Goal: Task Accomplishment & Management: Use online tool/utility

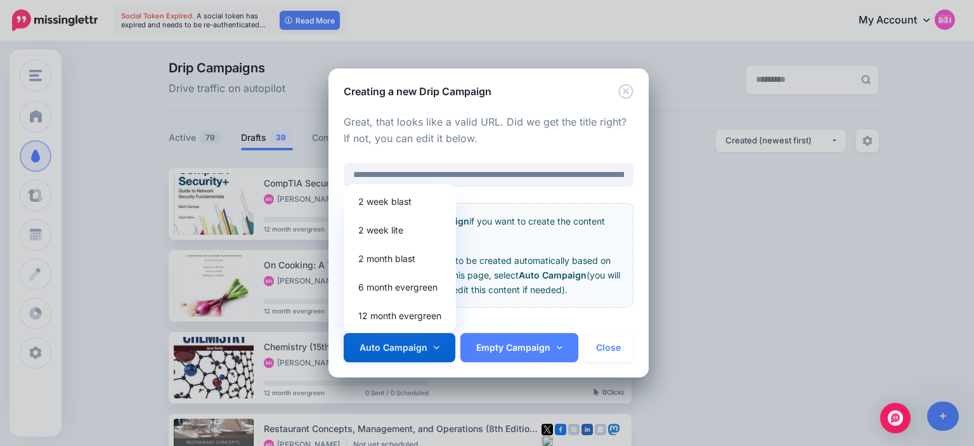
scroll to position [115, 0]
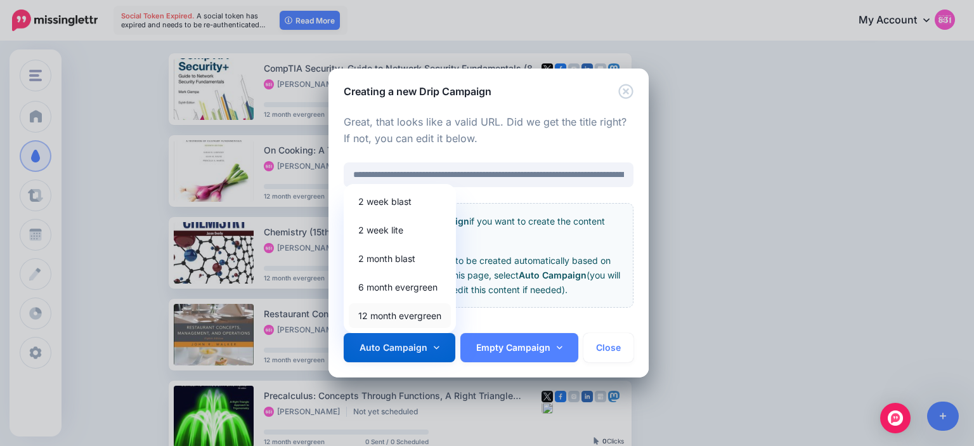
click at [411, 313] on link "12 month evergreen" at bounding box center [400, 315] width 102 height 25
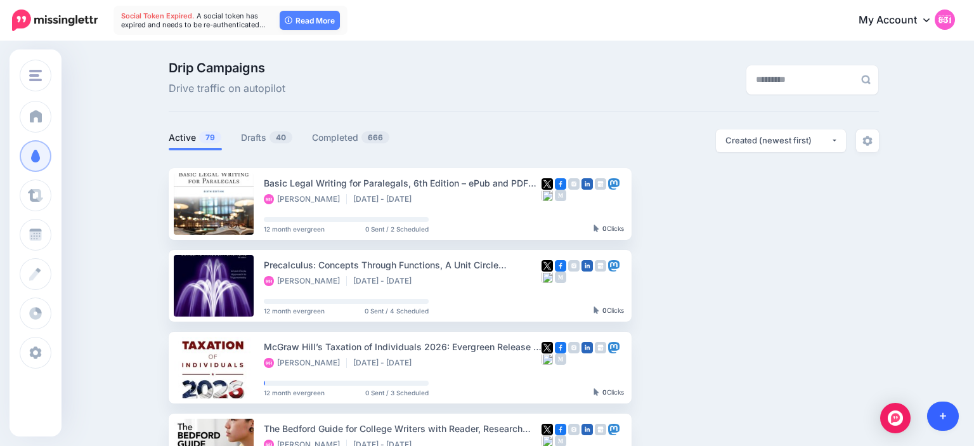
click at [944, 428] on link at bounding box center [943, 415] width 32 height 29
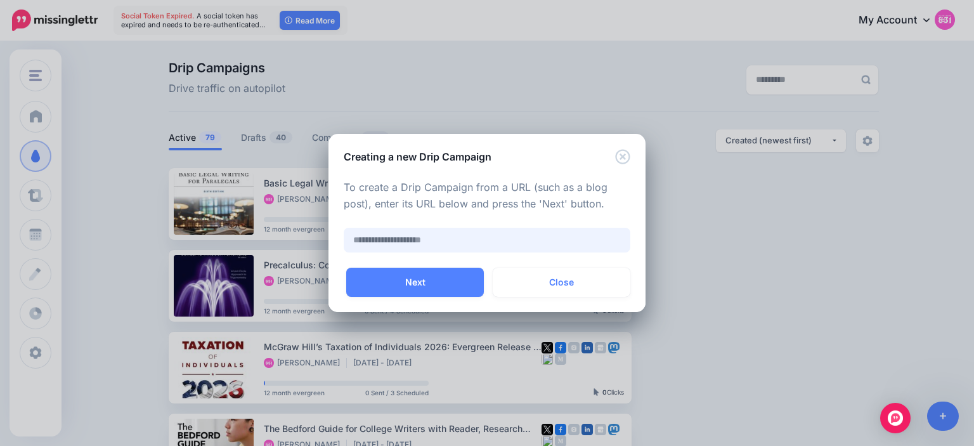
paste input "**********"
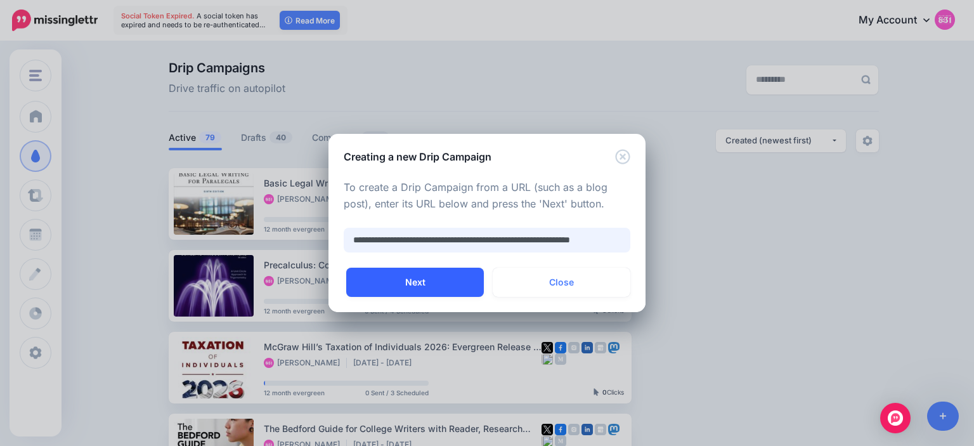
type input "**********"
click at [455, 280] on button "Next" at bounding box center [415, 282] width 138 height 29
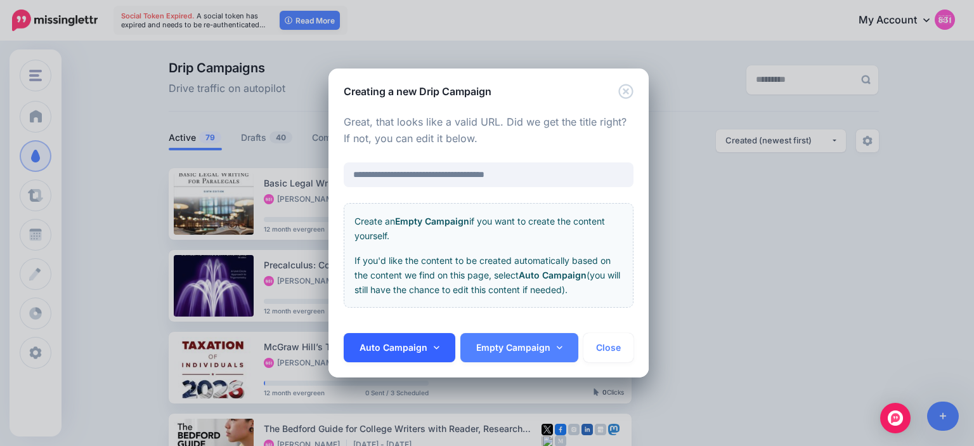
click at [433, 343] on link "Auto Campaign" at bounding box center [400, 347] width 112 height 29
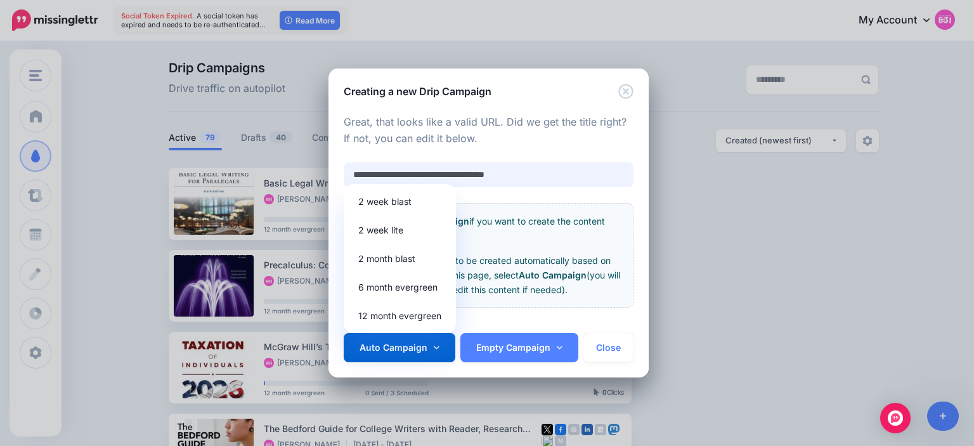
click at [485, 176] on input "**********" at bounding box center [489, 174] width 290 height 25
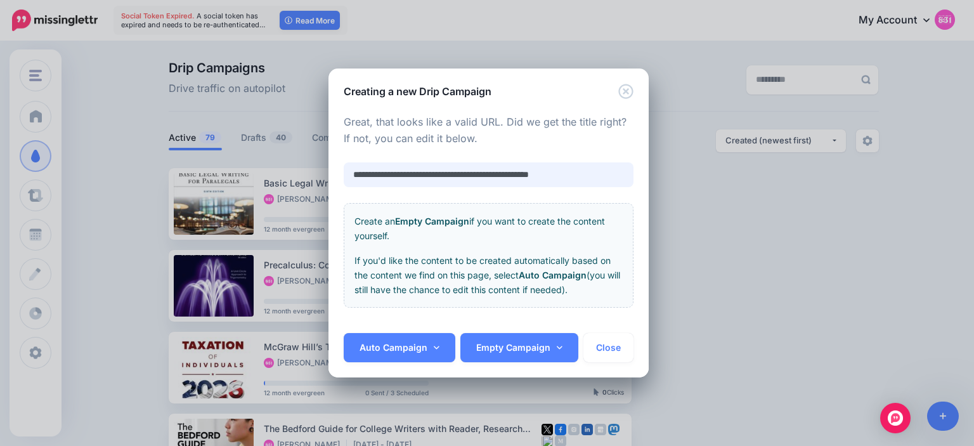
click at [482, 172] on input "**********" at bounding box center [489, 174] width 290 height 25
type input "**********"
click at [425, 347] on link "Auto Campaign" at bounding box center [400, 347] width 112 height 29
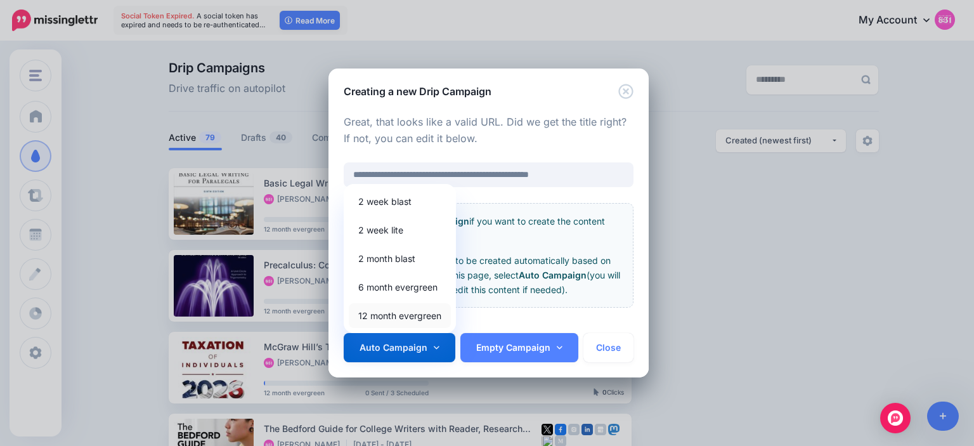
click at [409, 314] on link "12 month evergreen" at bounding box center [400, 315] width 102 height 25
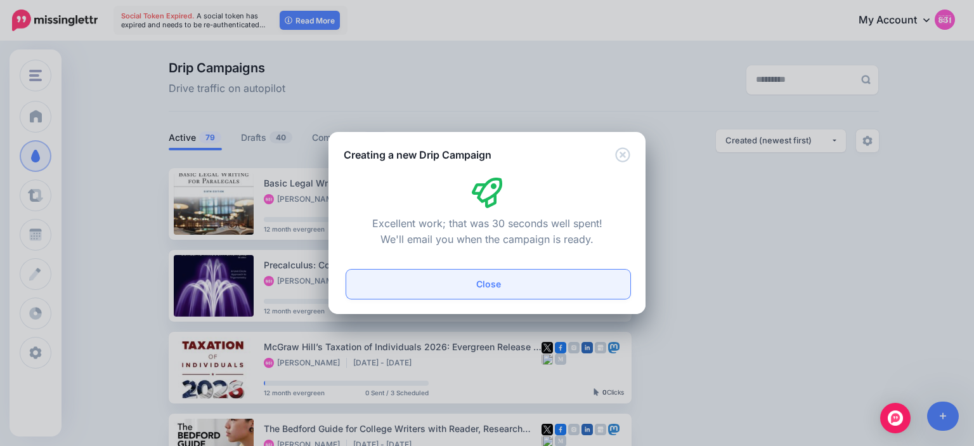
click at [440, 280] on button "Close" at bounding box center [488, 284] width 284 height 29
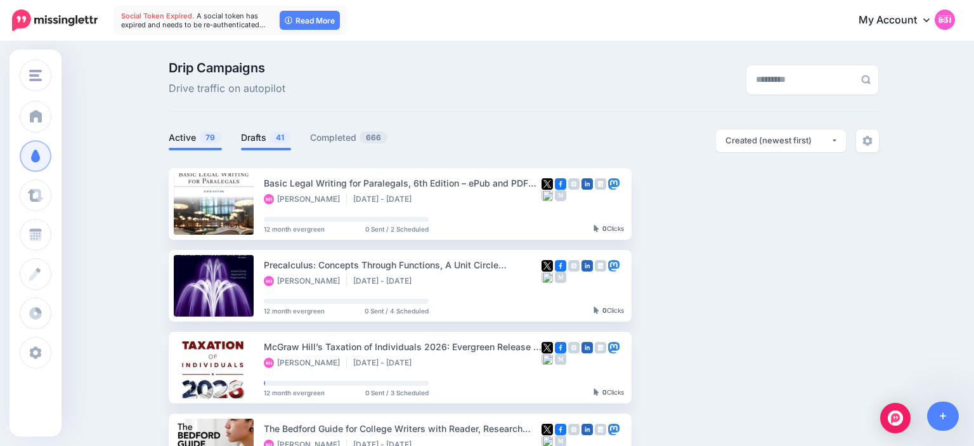
click at [266, 143] on link "Drafts 41" at bounding box center [266, 137] width 50 height 15
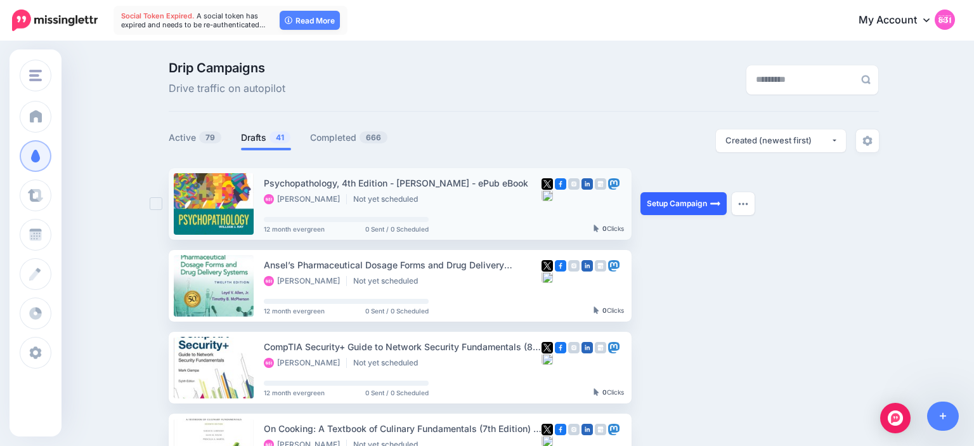
click at [684, 202] on link "Setup Campaign" at bounding box center [684, 203] width 86 height 23
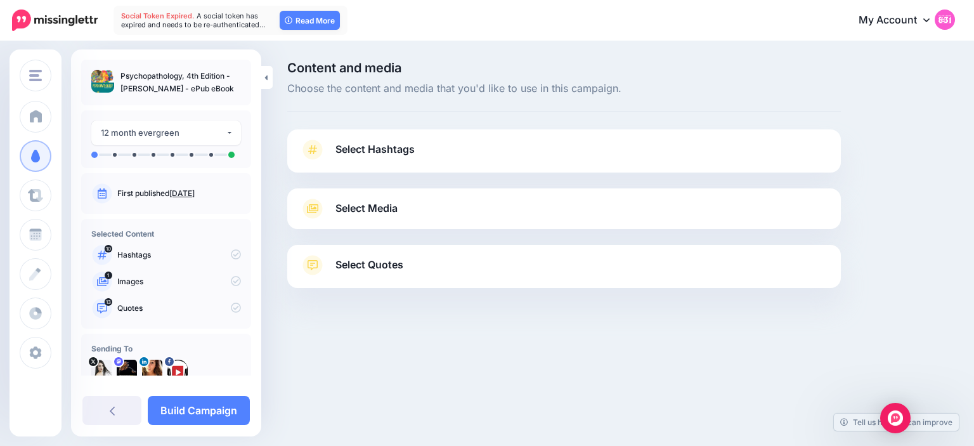
click at [390, 159] on link "Select Hashtags" at bounding box center [564, 156] width 528 height 33
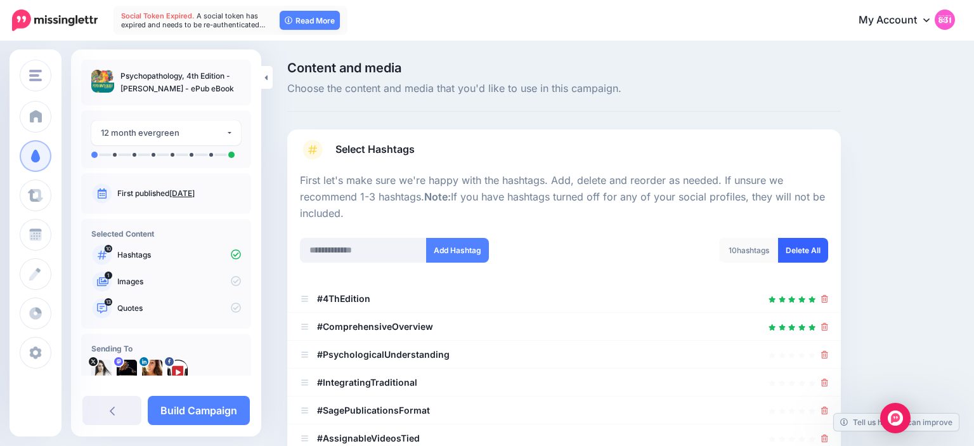
click at [793, 254] on link "Delete All" at bounding box center [803, 250] width 50 height 25
drag, startPoint x: 119, startPoint y: 78, endPoint x: 184, endPoint y: 80, distance: 64.7
click at [184, 80] on ul "Psychopathology, 4th Edition - [PERSON_NAME] - ePub eBook" at bounding box center [166, 82] width 150 height 25
copy p "Psychopathology"
click at [402, 124] on div "Content and media Choose the content and media that you'd like to use in this c…" at bounding box center [564, 402] width 573 height 681
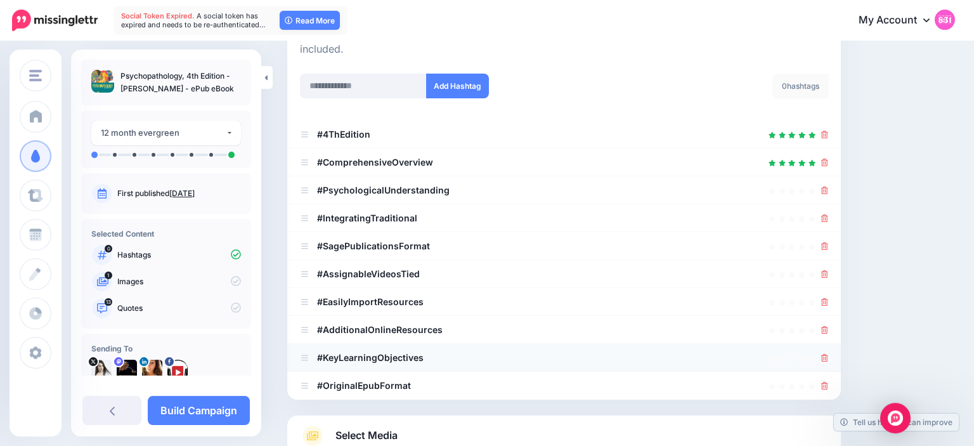
scroll to position [49, 0]
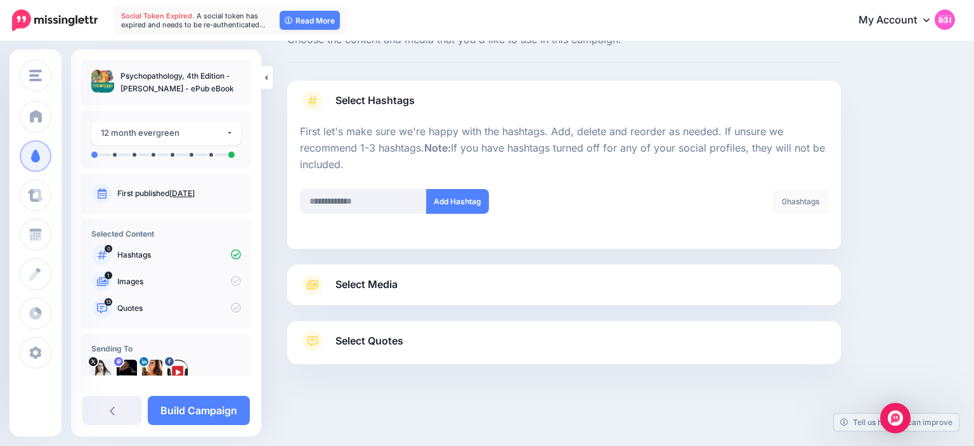
click at [414, 299] on div "Select Media Next, let's make sure we have the best media for this campaign. De…" at bounding box center [564, 284] width 554 height 41
click at [381, 287] on span "Select Media" at bounding box center [367, 284] width 62 height 17
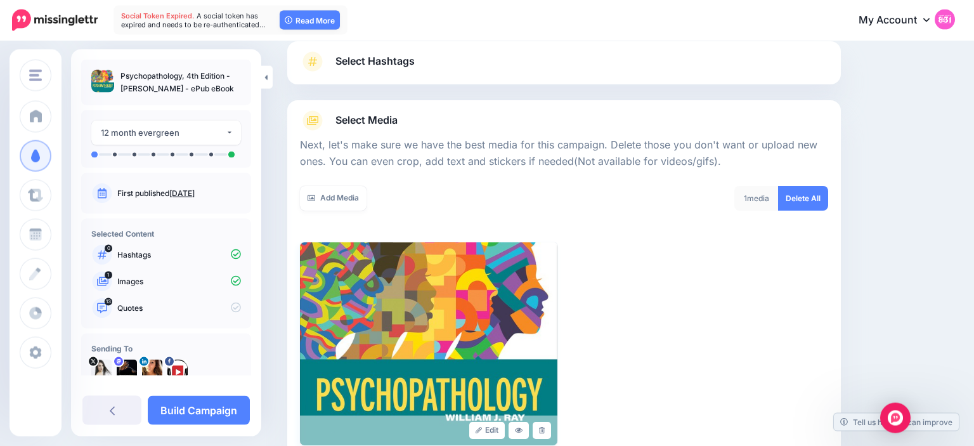
scroll to position [91, 0]
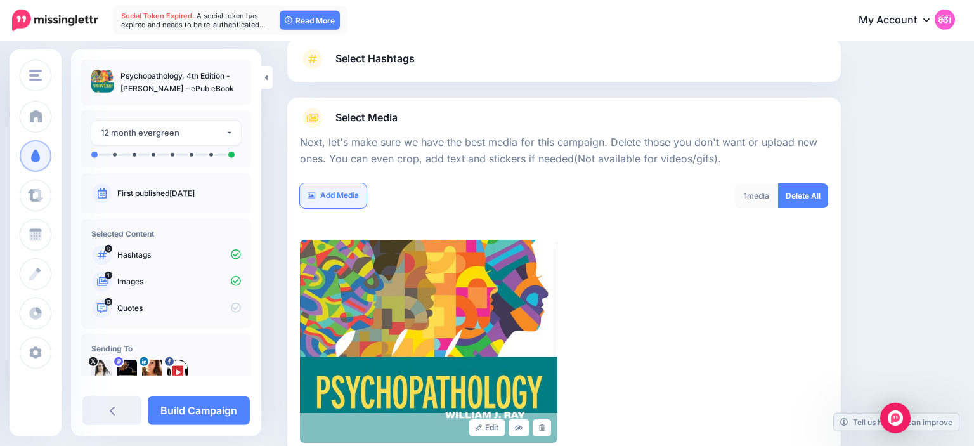
click at [308, 195] on icon at bounding box center [312, 196] width 8 height 6
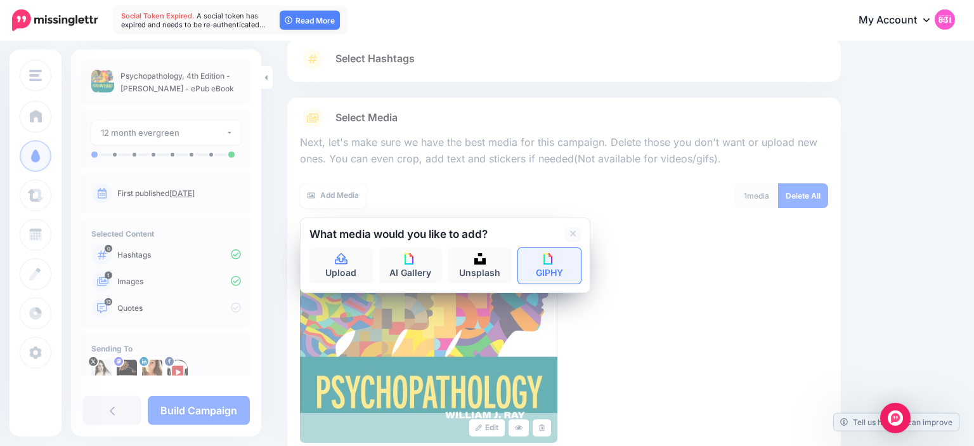
click at [542, 258] on link "GIPHY" at bounding box center [549, 266] width 63 height 36
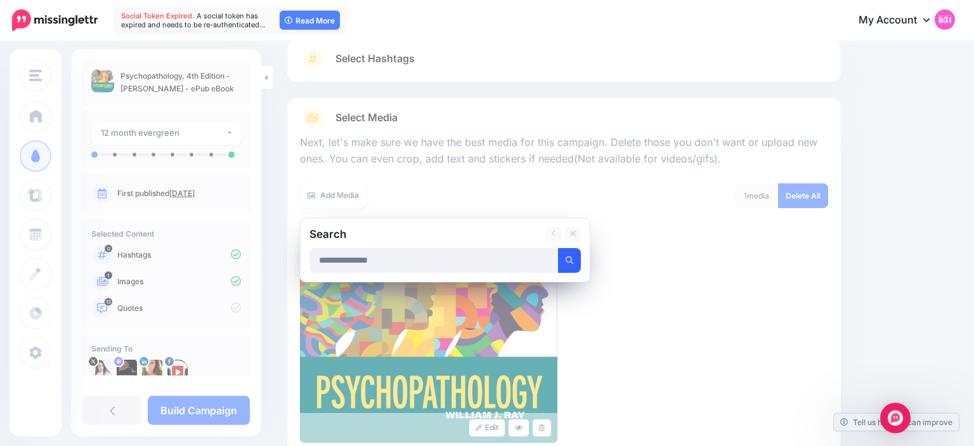
type input "**********"
click at [580, 256] on button "submit" at bounding box center [569, 260] width 23 height 25
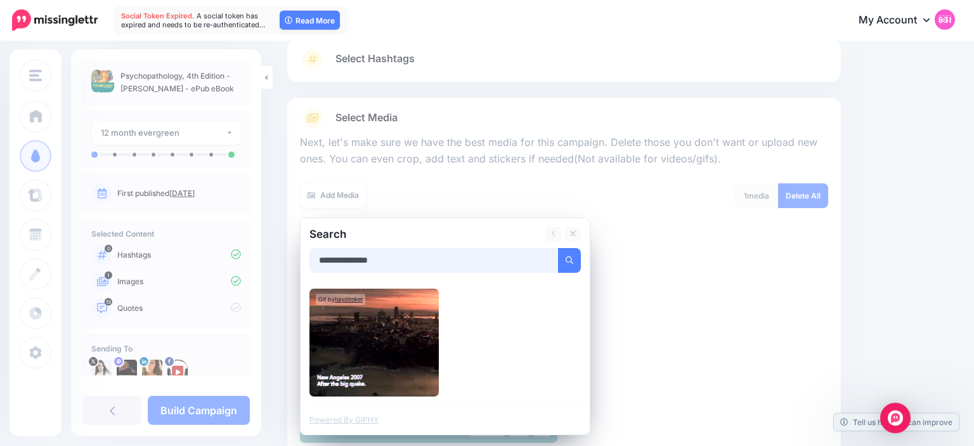
click at [485, 264] on input "**********" at bounding box center [434, 260] width 249 height 25
click at [575, 233] on icon at bounding box center [573, 234] width 6 height 10
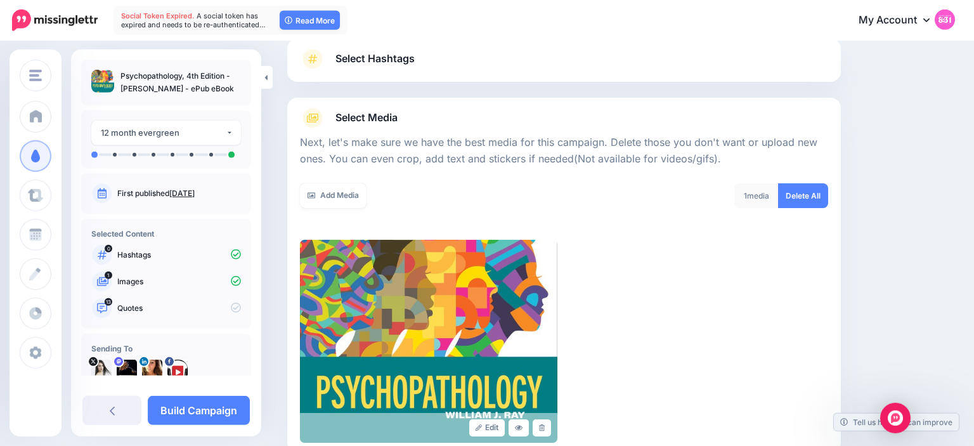
scroll to position [238, 0]
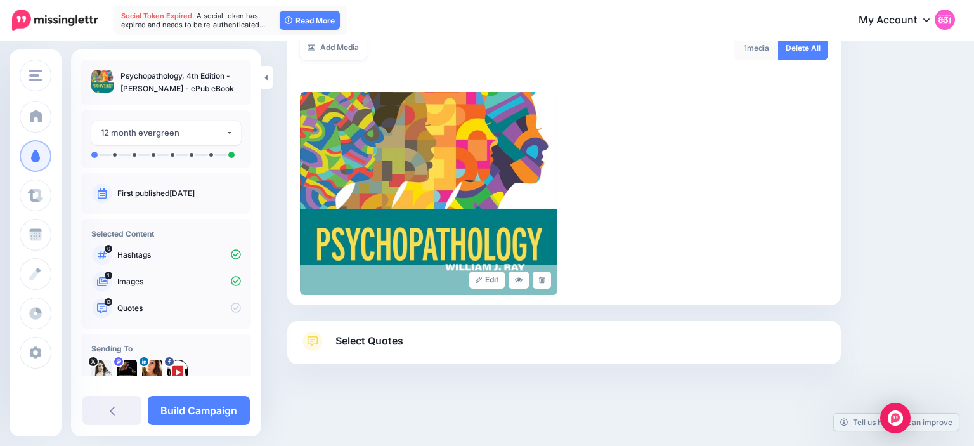
click at [452, 349] on link "Select Quotes" at bounding box center [564, 347] width 528 height 33
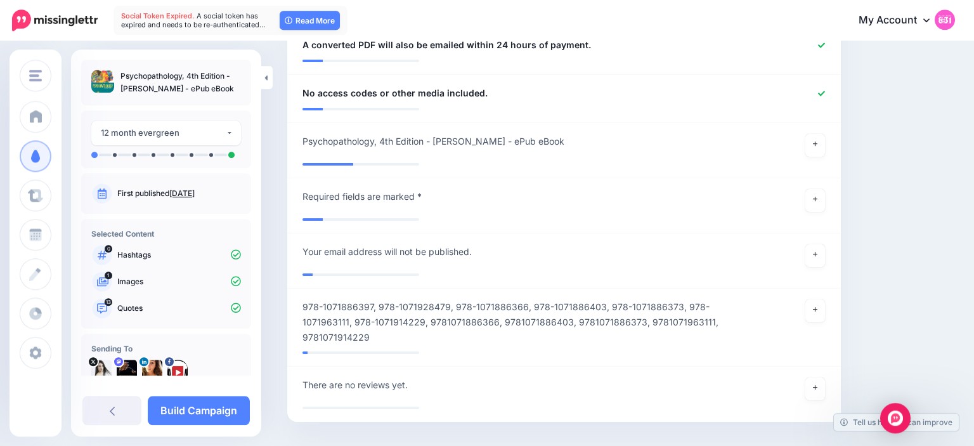
scroll to position [1076, 0]
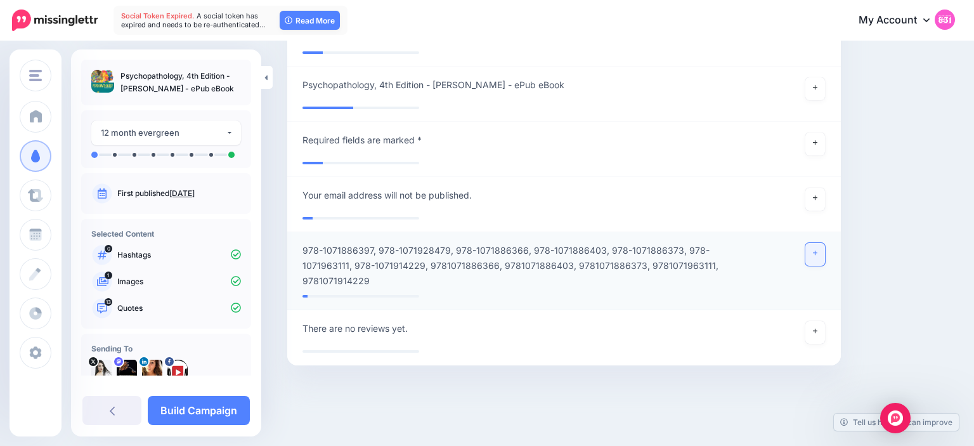
click at [809, 260] on link at bounding box center [816, 254] width 20 height 23
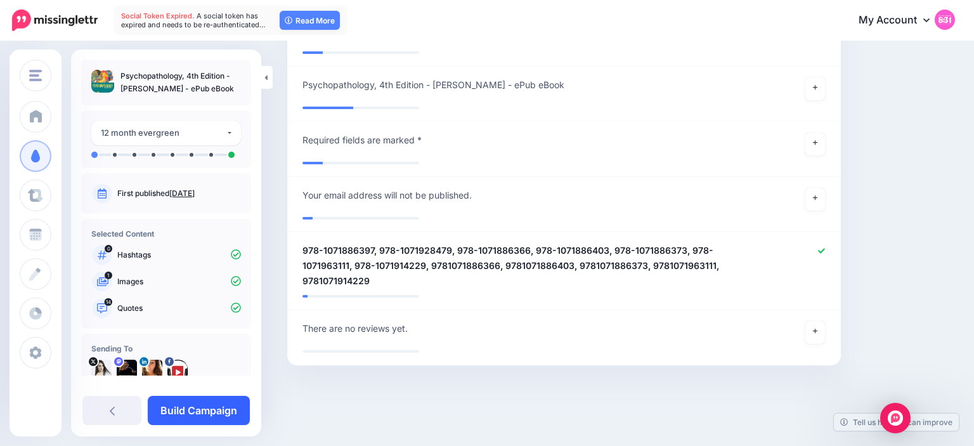
click at [239, 408] on link "Build Campaign" at bounding box center [199, 410] width 102 height 29
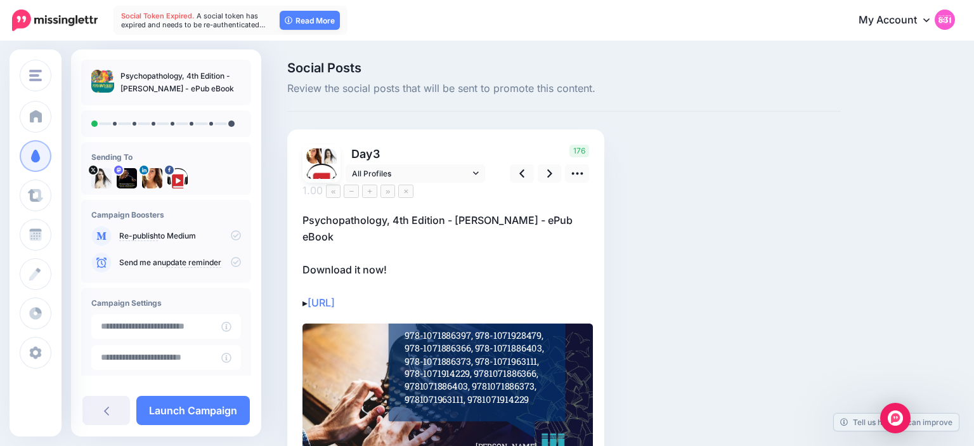
click at [544, 212] on p "Psychopathology, 4th Edition - [PERSON_NAME] - ePub eBook Download it now! ▸ [U…" at bounding box center [446, 261] width 287 height 99
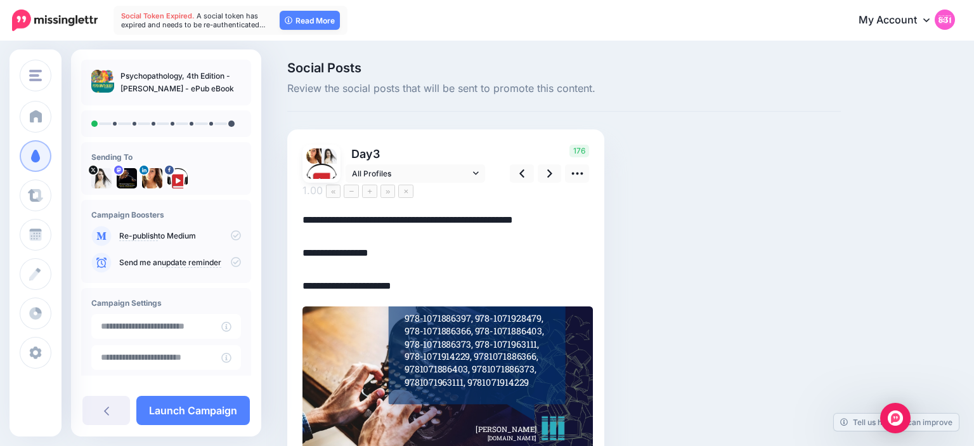
click at [549, 212] on textarea "**********" at bounding box center [446, 253] width 287 height 82
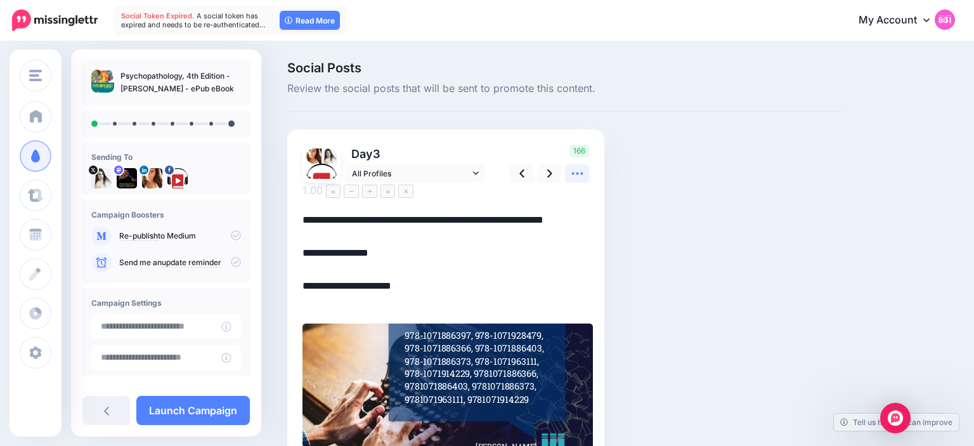
click at [577, 173] on icon at bounding box center [576, 174] width 11 height 3
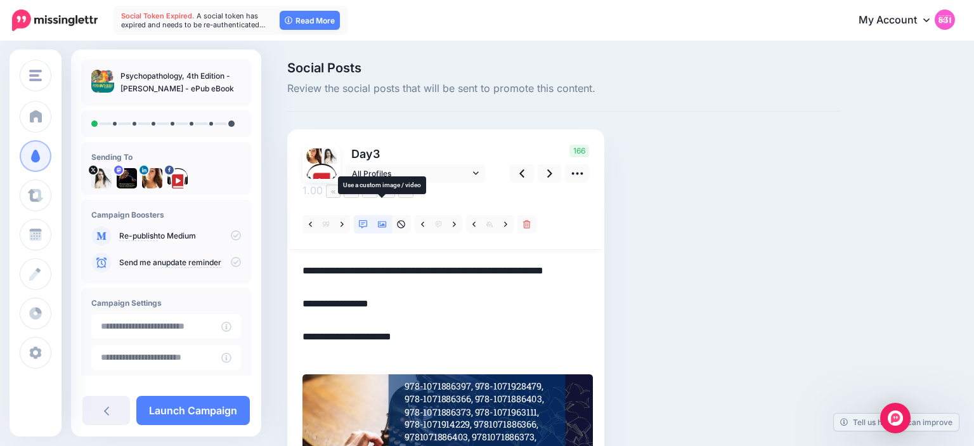
click at [382, 220] on icon at bounding box center [382, 224] width 9 height 9
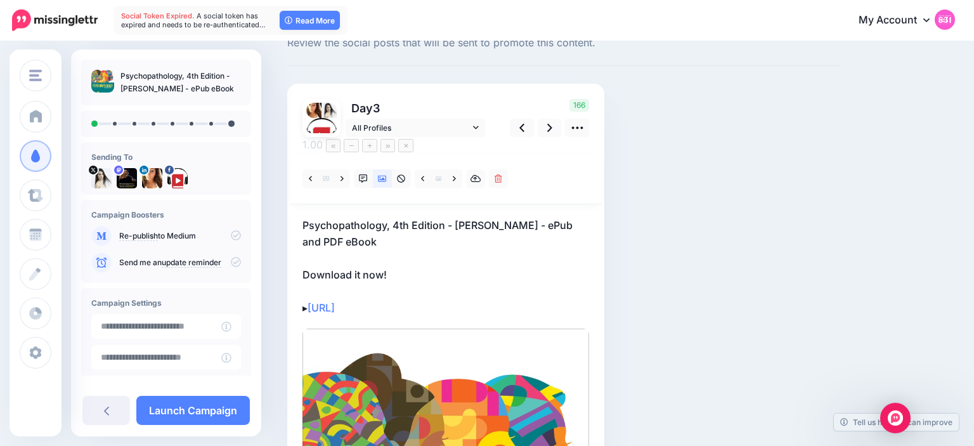
scroll to position [27, 0]
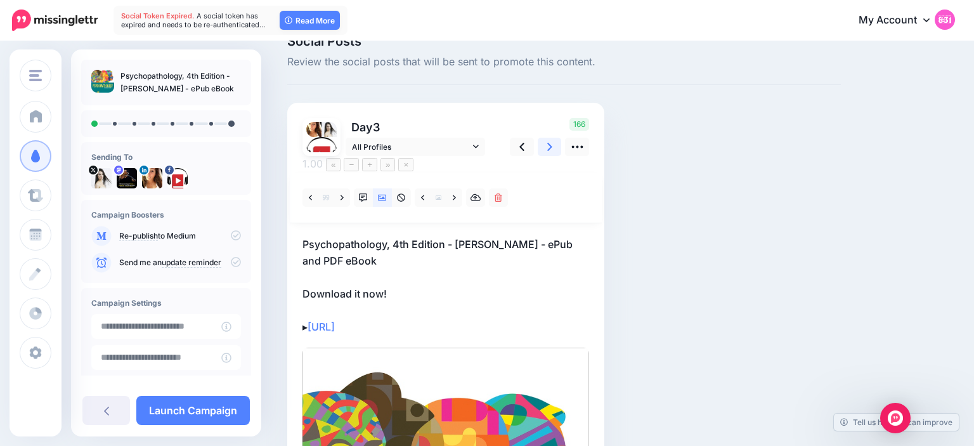
click at [549, 138] on link at bounding box center [550, 147] width 24 height 18
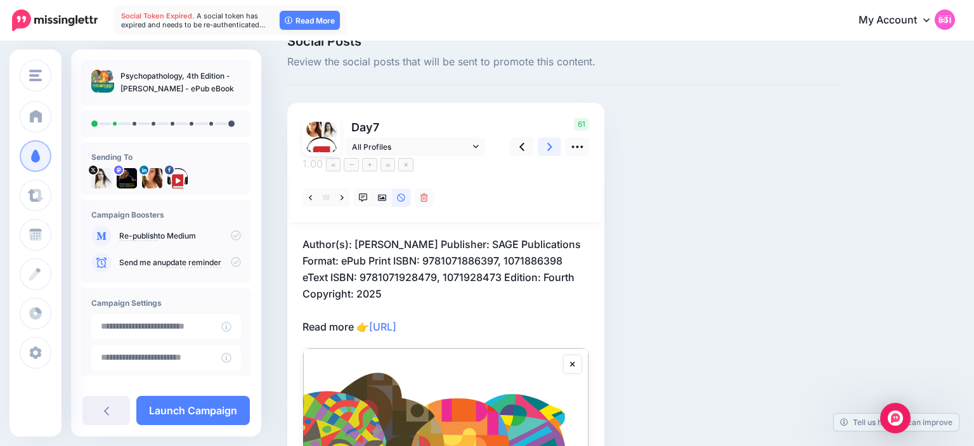
scroll to position [20, 0]
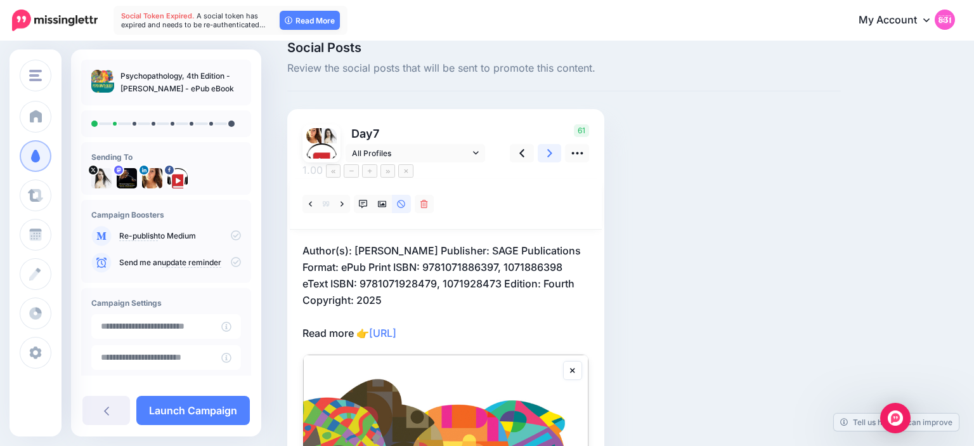
click at [549, 147] on icon at bounding box center [549, 153] width 5 height 13
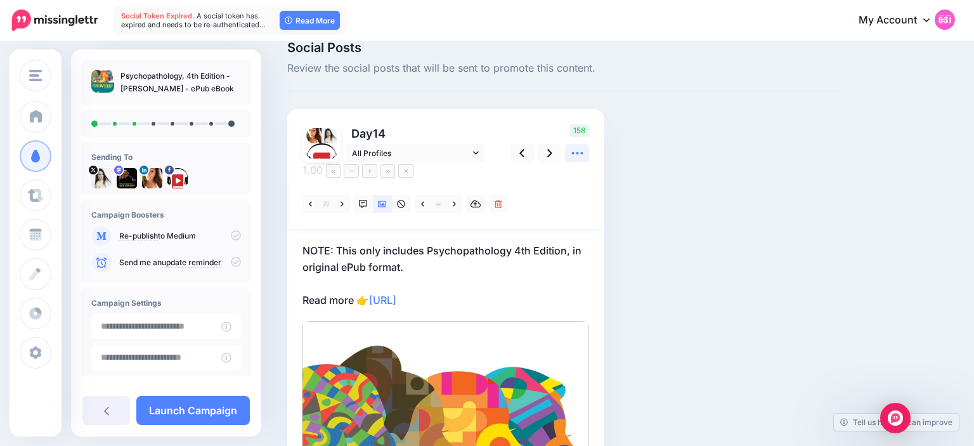
click at [577, 147] on icon at bounding box center [577, 153] width 13 height 13
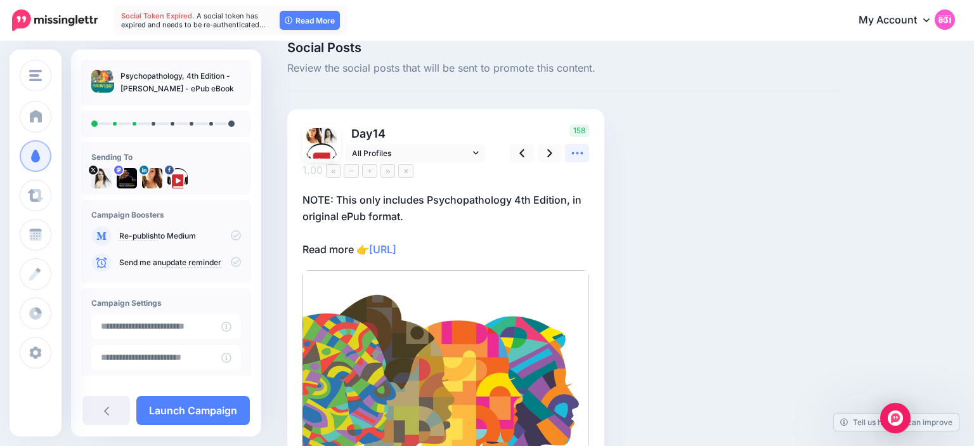
click at [571, 151] on icon at bounding box center [577, 153] width 13 height 13
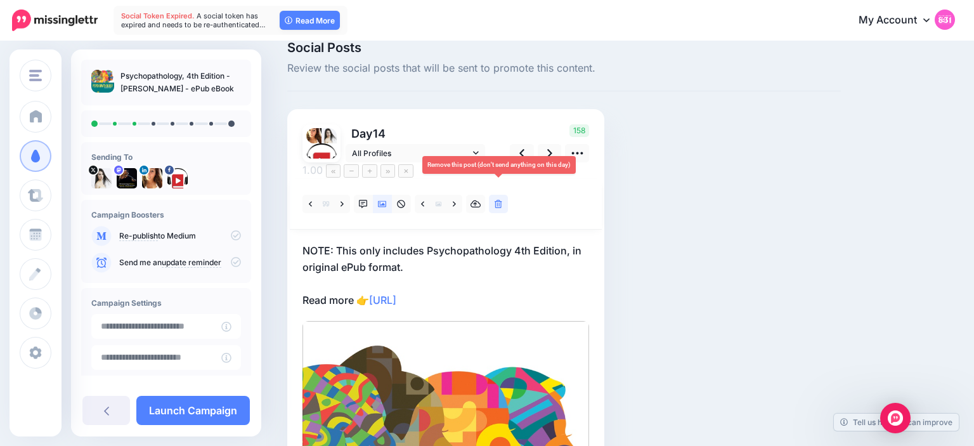
click at [504, 195] on link at bounding box center [498, 204] width 19 height 18
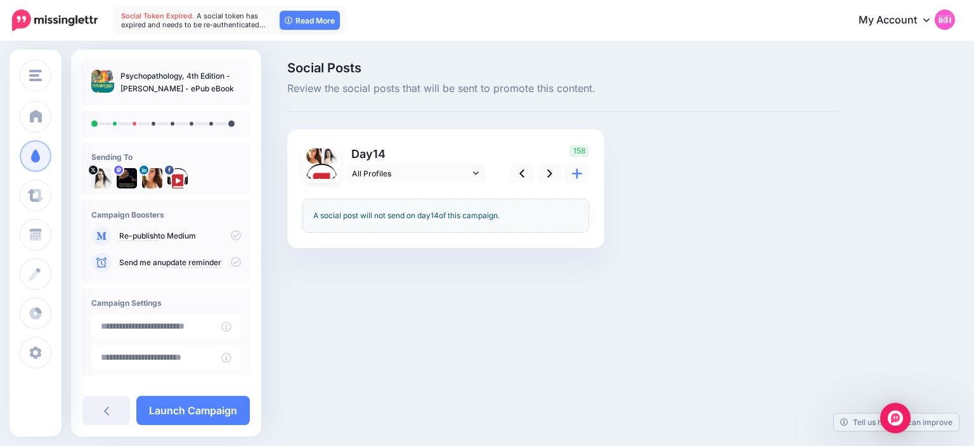
click at [549, 151] on div "158" at bounding box center [548, 164] width 102 height 38
click at [549, 172] on icon at bounding box center [549, 173] width 5 height 13
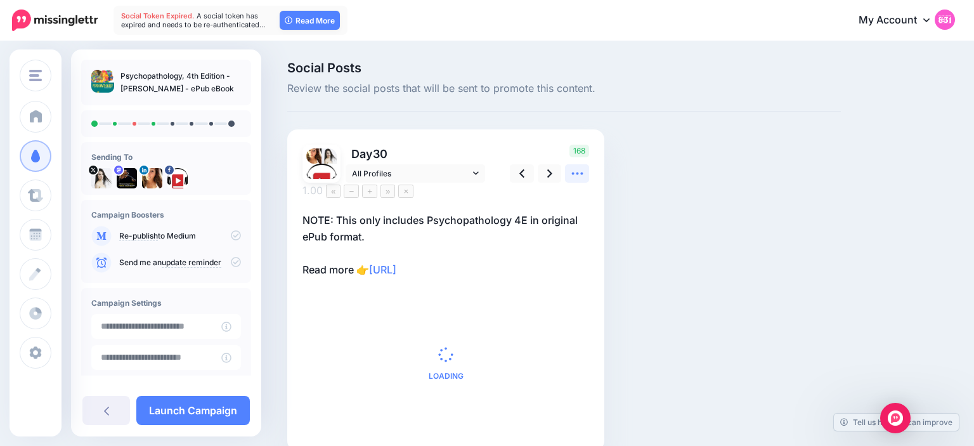
click at [572, 174] on icon at bounding box center [577, 173] width 13 height 13
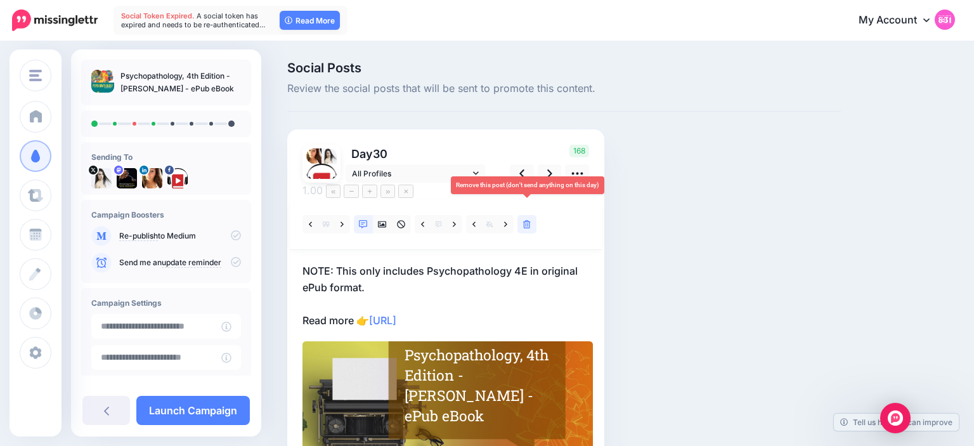
click at [527, 220] on icon at bounding box center [527, 224] width 8 height 9
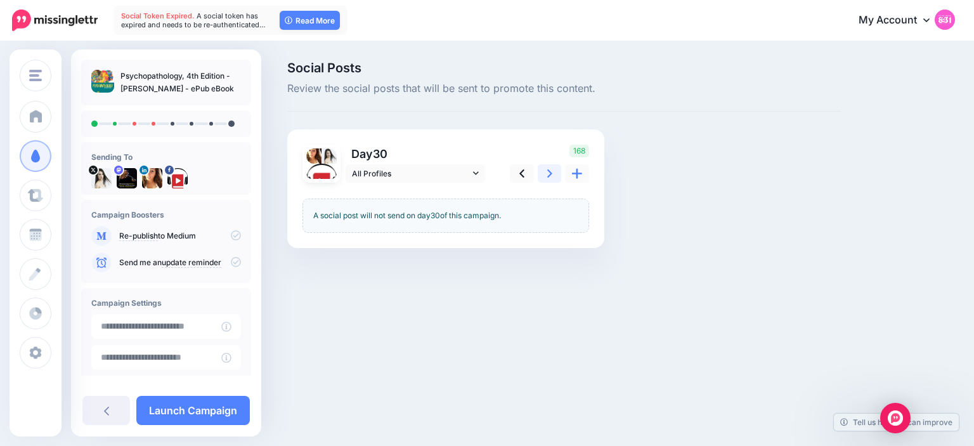
click at [554, 170] on link at bounding box center [550, 173] width 24 height 18
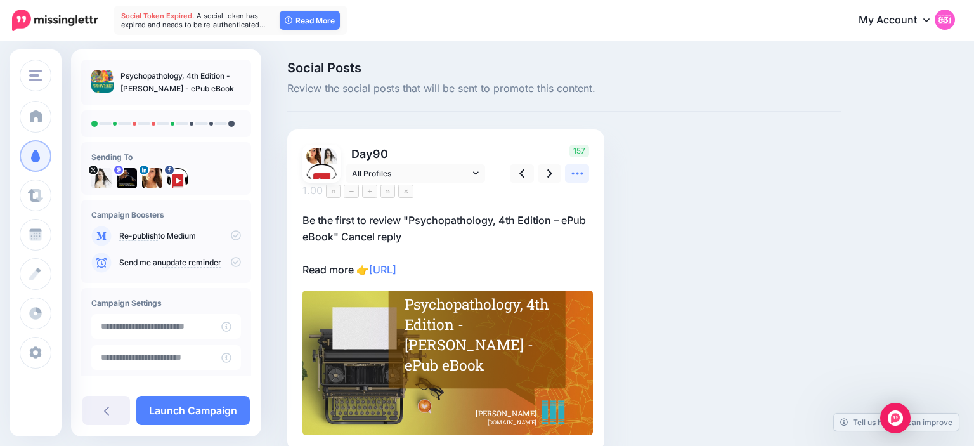
click at [576, 169] on icon at bounding box center [577, 173] width 13 height 13
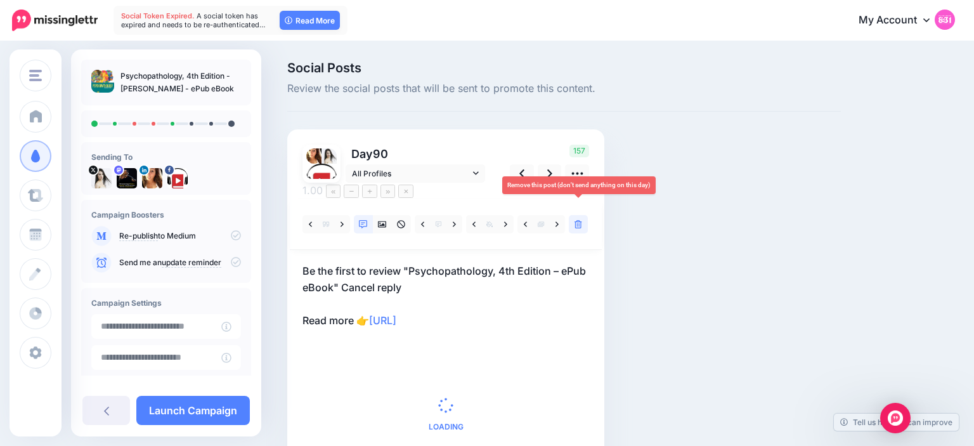
click at [573, 215] on link at bounding box center [578, 224] width 19 height 18
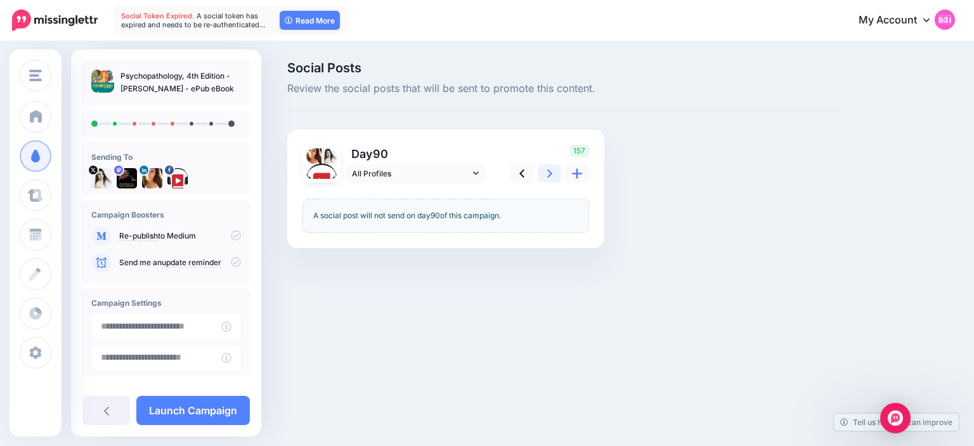
click at [556, 176] on link at bounding box center [550, 173] width 24 height 18
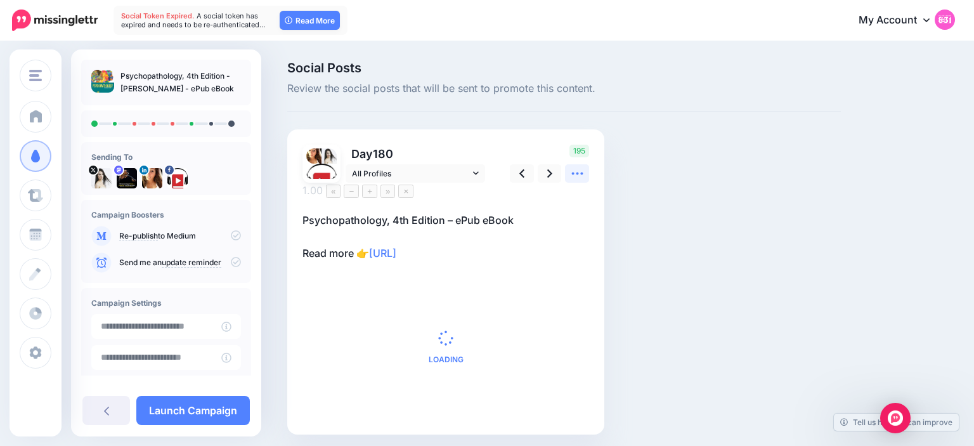
click at [577, 173] on icon at bounding box center [576, 174] width 11 height 3
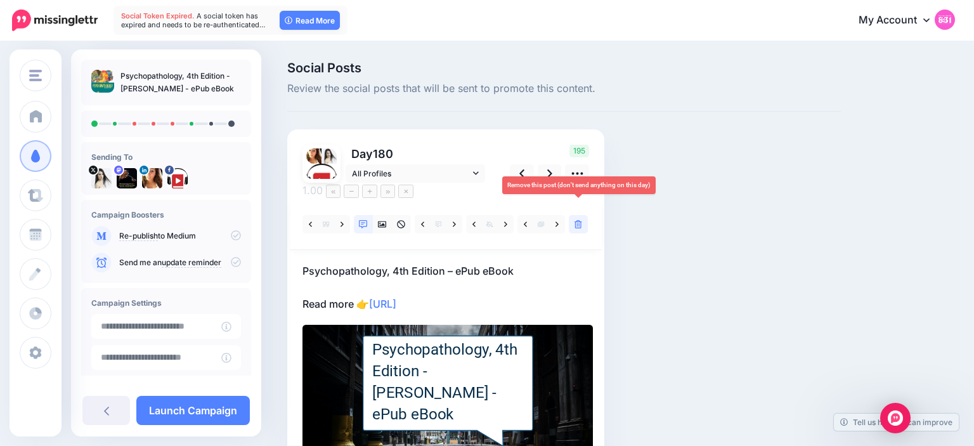
click at [577, 220] on icon at bounding box center [579, 224] width 8 height 9
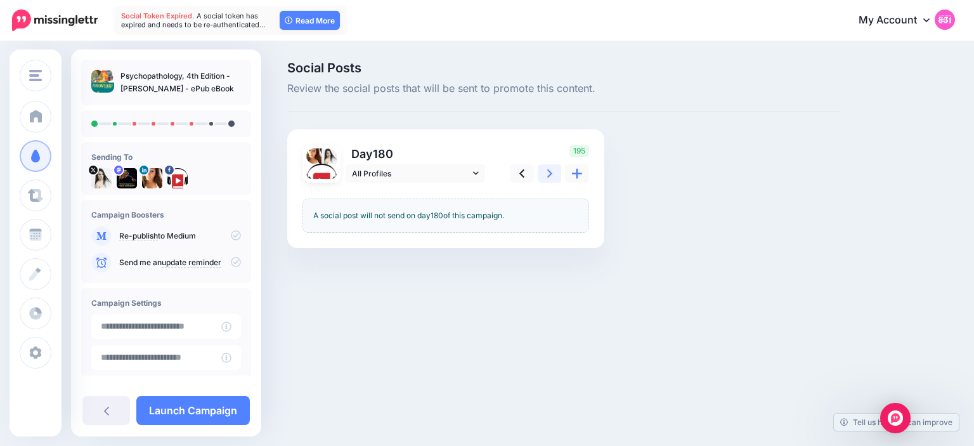
click at [547, 178] on link at bounding box center [550, 173] width 24 height 18
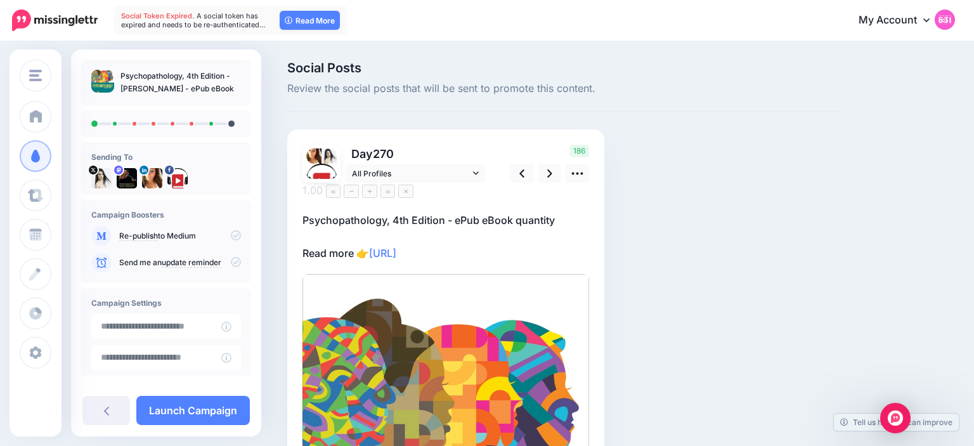
click at [471, 212] on p "Psychopathology, 4th Edition - ePub eBook quantity Read more 👉 https://lttr.ai/…" at bounding box center [446, 236] width 287 height 49
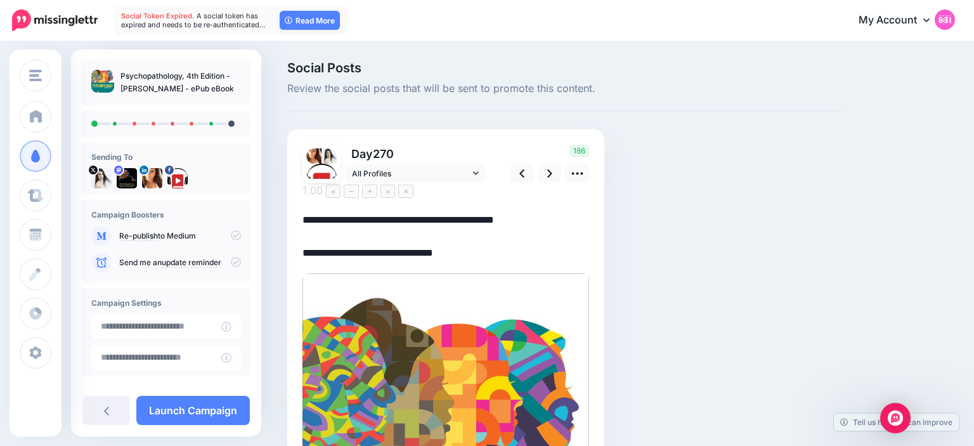
click at [462, 212] on textarea "**********" at bounding box center [446, 236] width 287 height 49
click at [548, 212] on textarea "**********" at bounding box center [446, 236] width 287 height 49
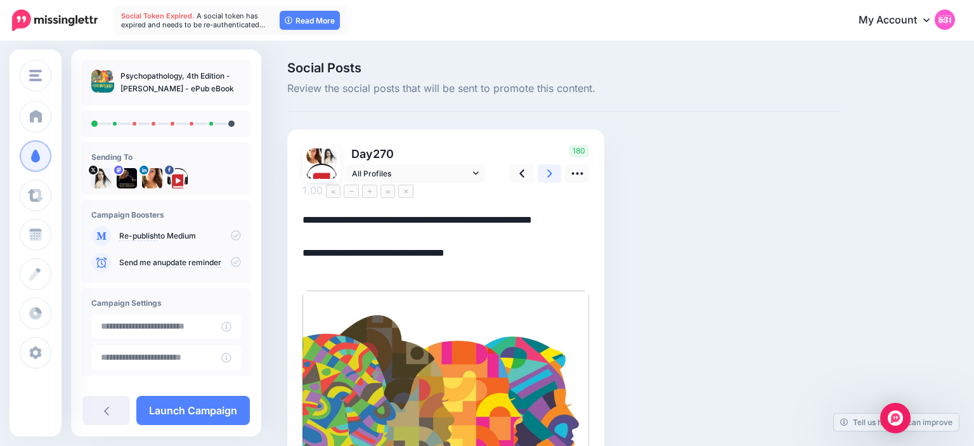
type textarea "**********"
click at [549, 174] on icon at bounding box center [549, 173] width 5 height 13
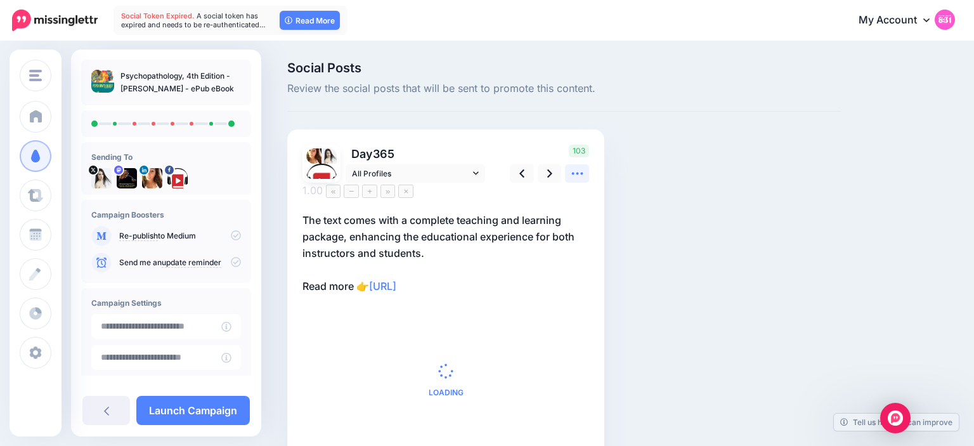
click at [580, 174] on icon at bounding box center [577, 173] width 13 height 13
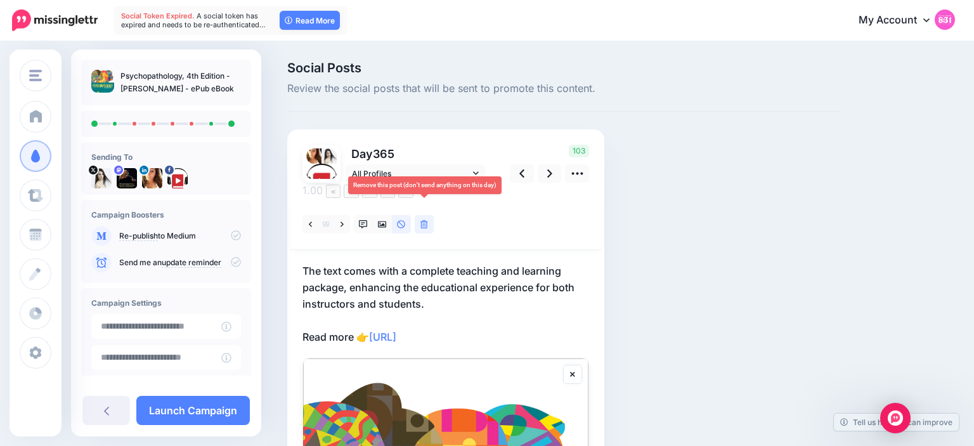
click at [423, 220] on icon at bounding box center [425, 224] width 8 height 9
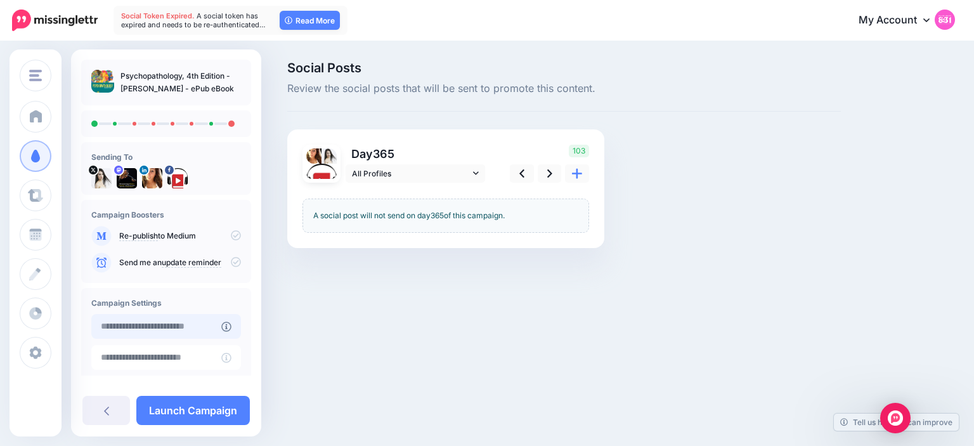
type input "**********"
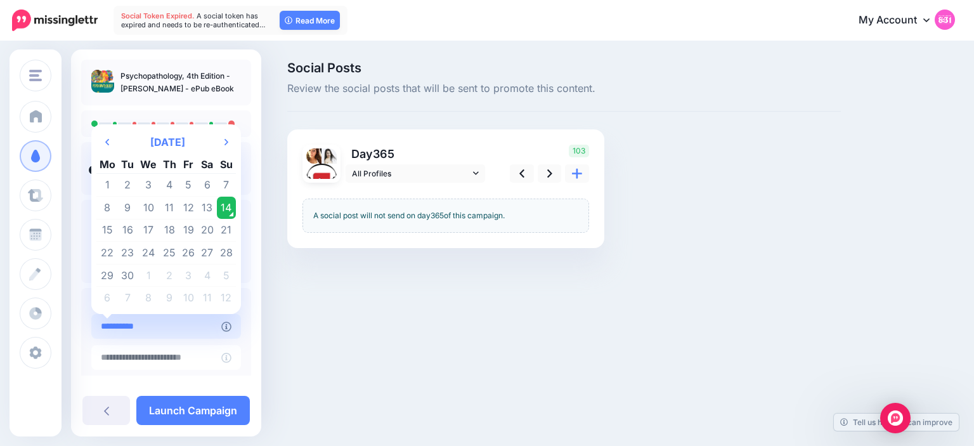
click at [200, 321] on input "**********" at bounding box center [156, 326] width 130 height 25
click at [226, 216] on td "14" at bounding box center [226, 208] width 19 height 23
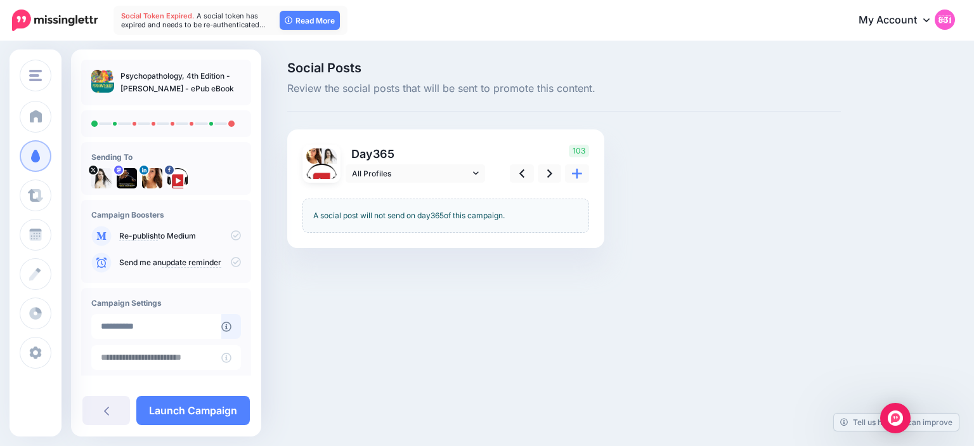
scroll to position [96, 0]
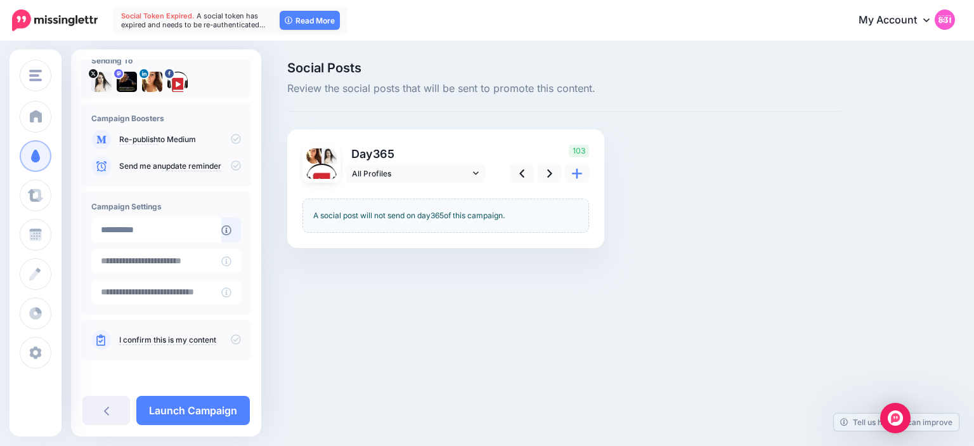
click at [240, 339] on icon at bounding box center [236, 339] width 10 height 10
click at [226, 415] on link "Launch Campaign" at bounding box center [193, 410] width 114 height 29
